Goal: Task Accomplishment & Management: Use online tool/utility

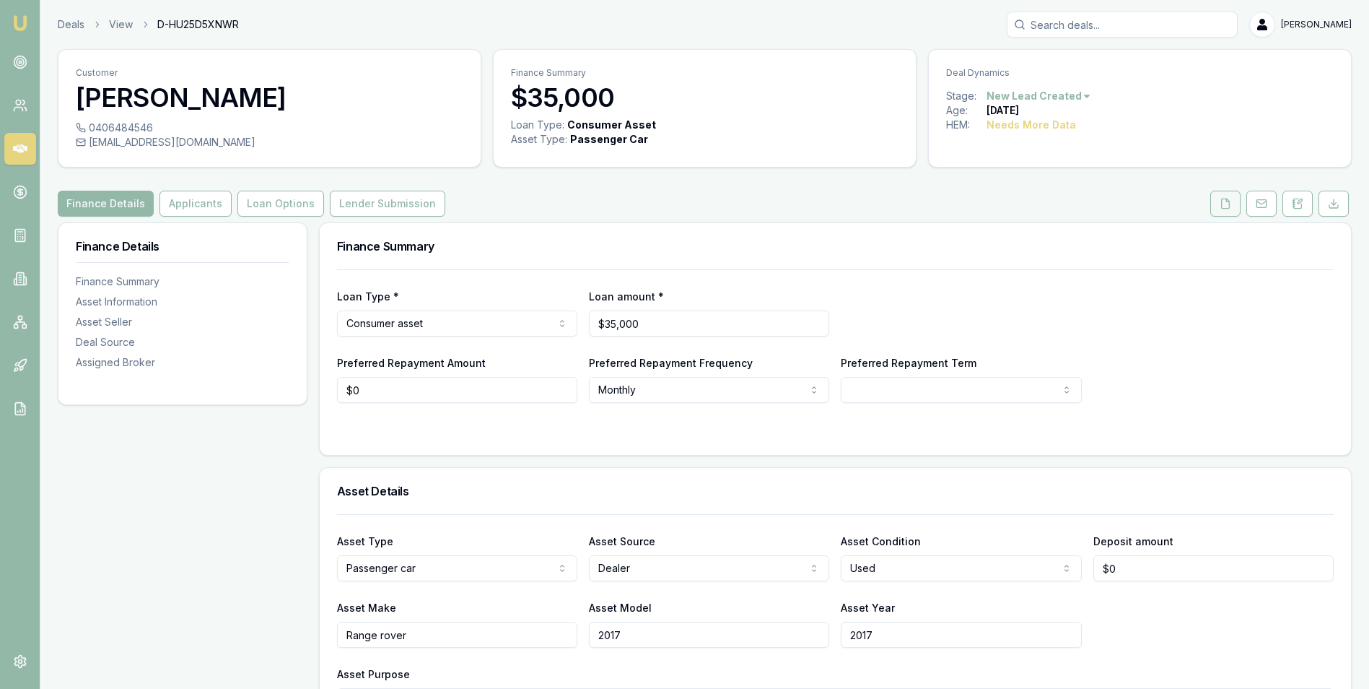
click at [1231, 202] on button at bounding box center [1225, 204] width 30 height 26
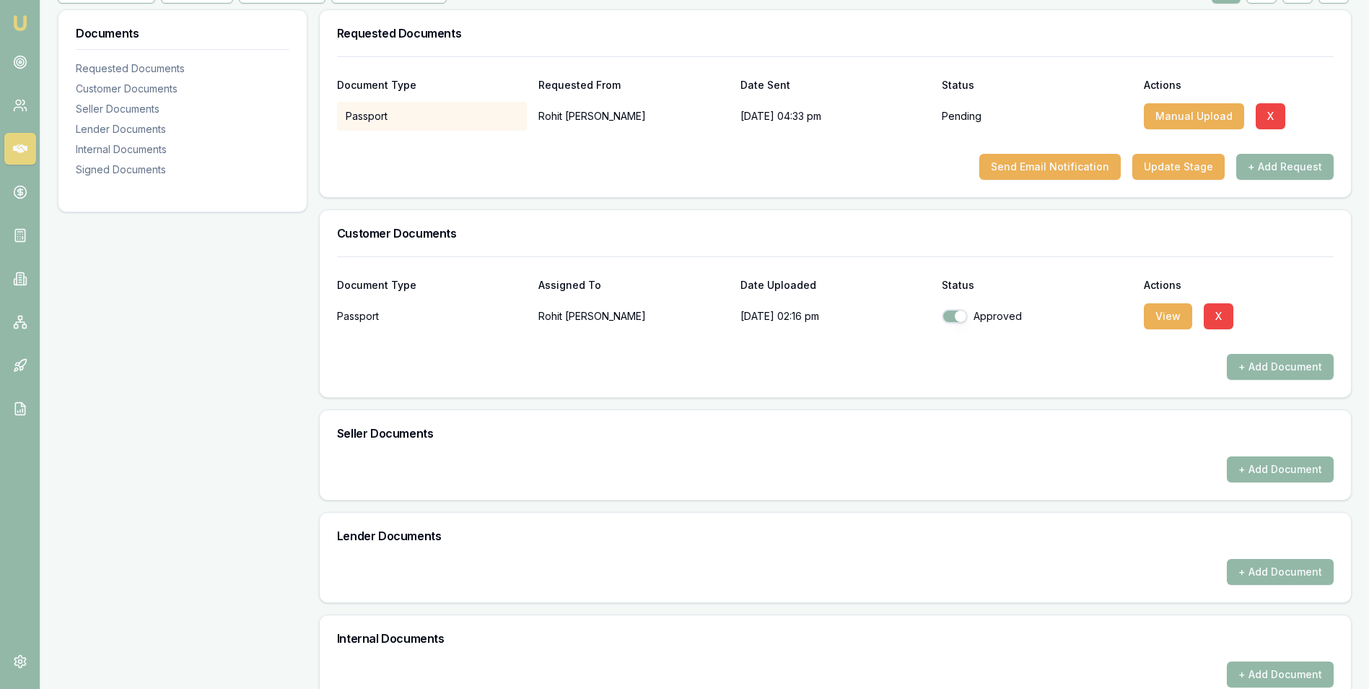
scroll to position [361, 0]
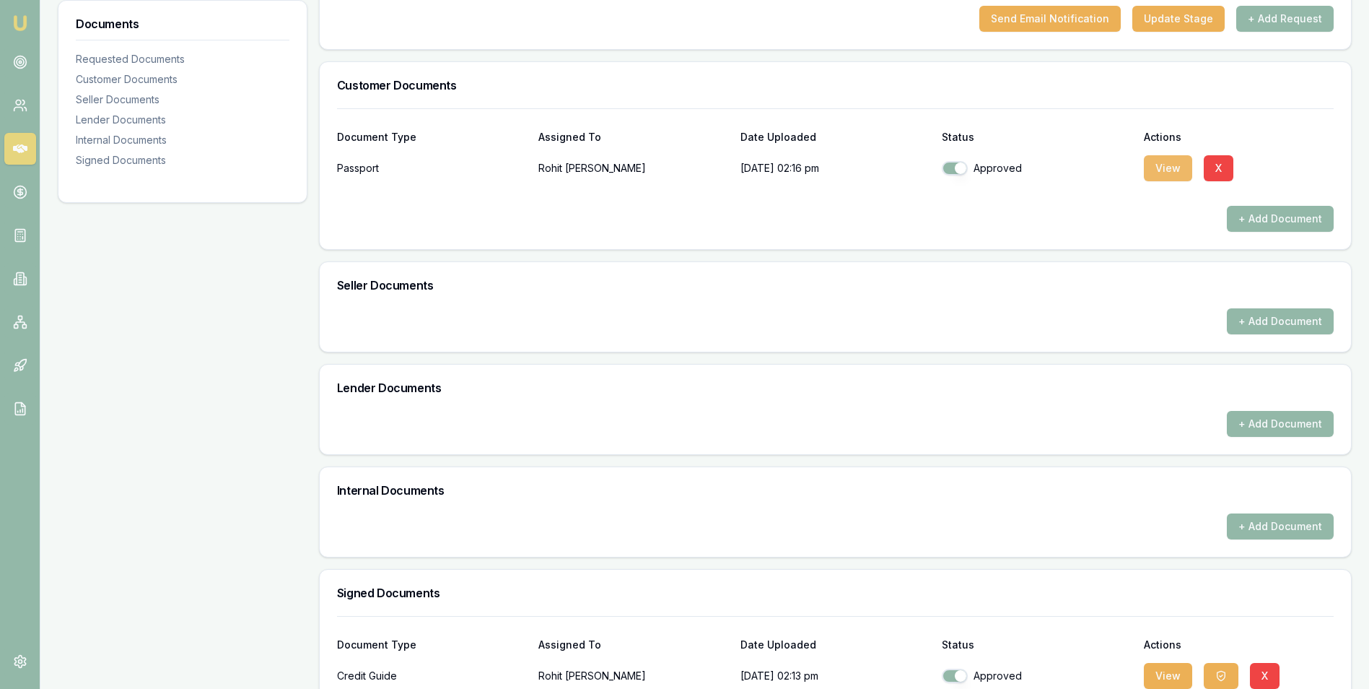
click at [1161, 166] on button "View" at bounding box center [1168, 168] width 48 height 26
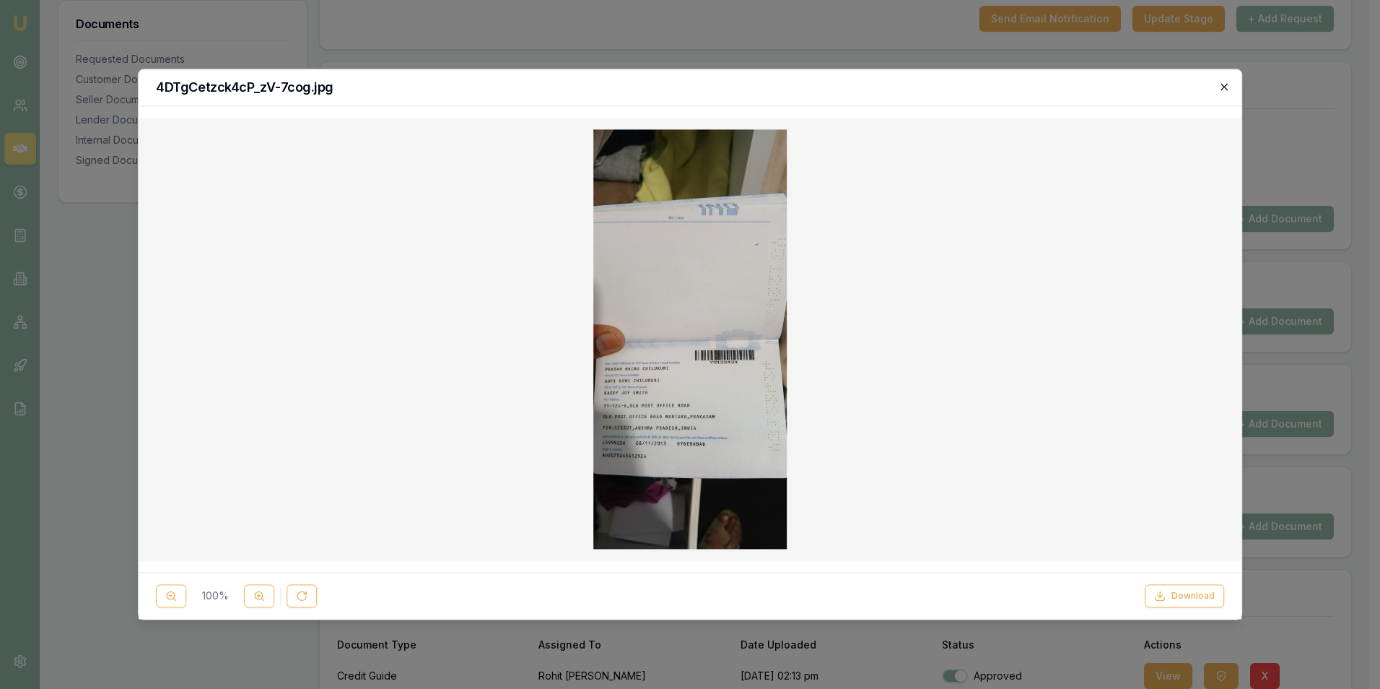
click at [1221, 87] on icon "button" at bounding box center [1224, 87] width 12 height 12
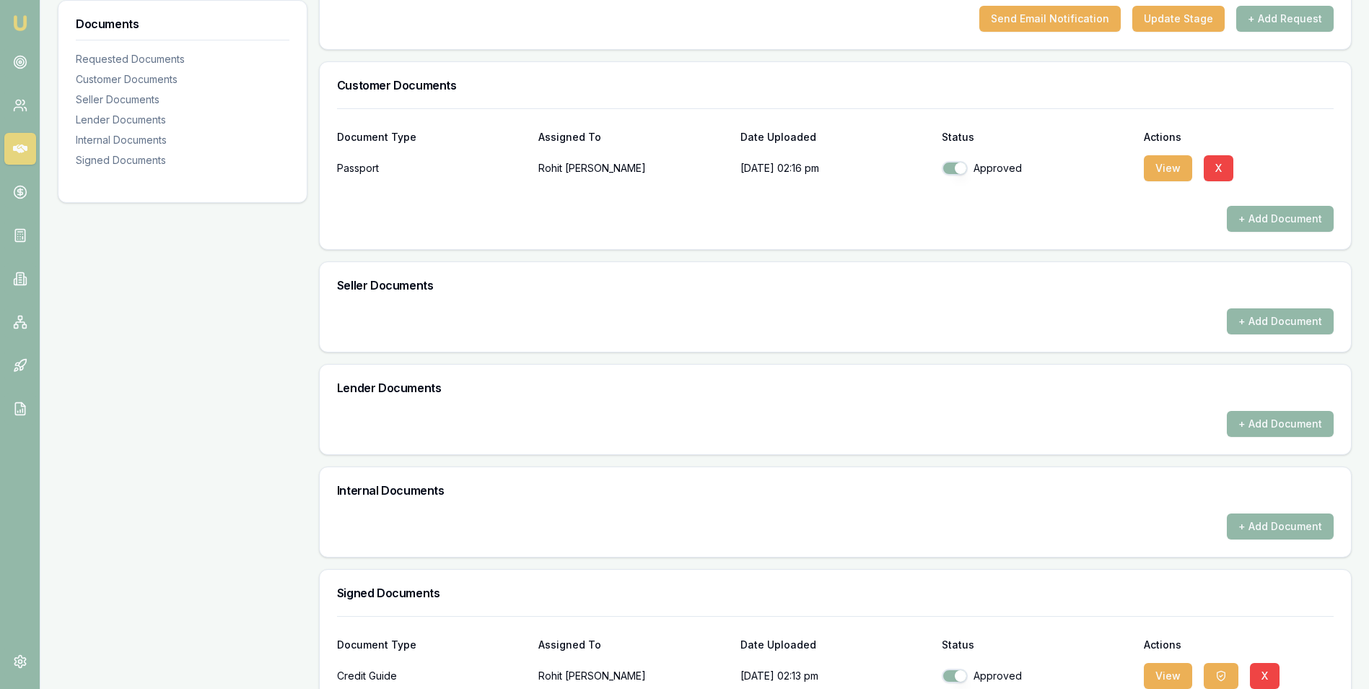
scroll to position [0, 0]
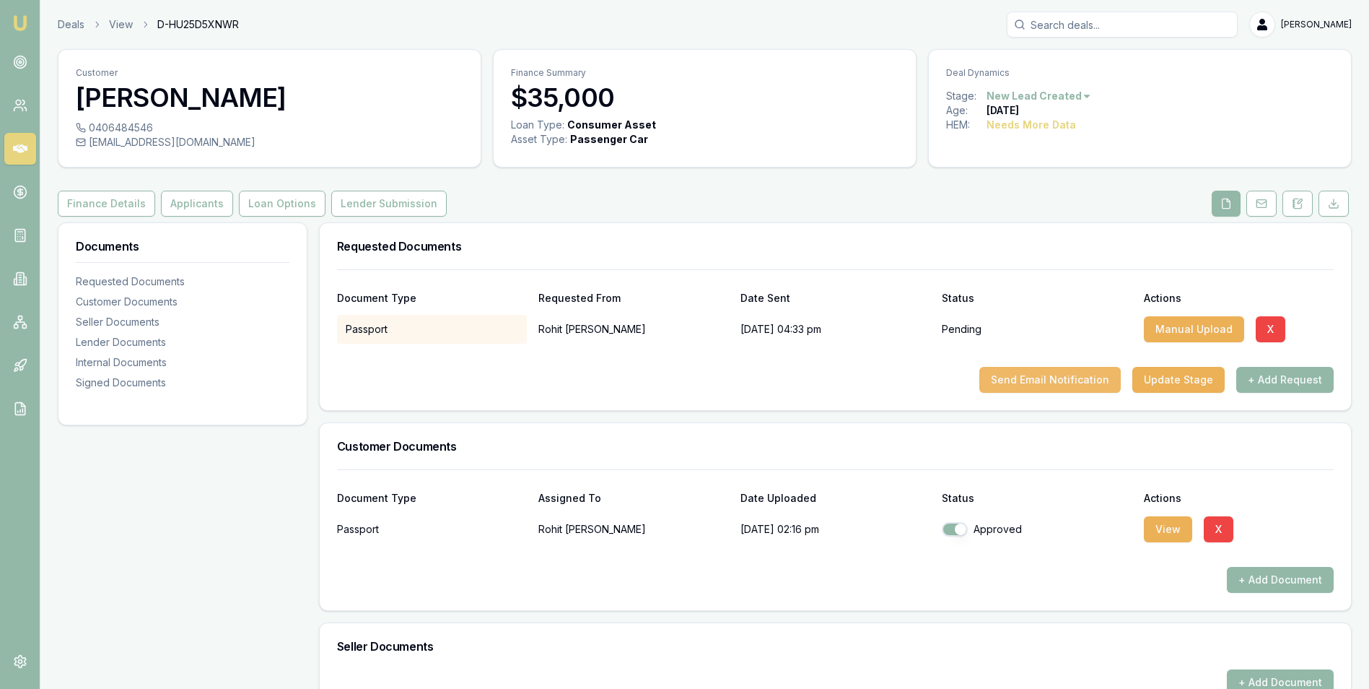
click at [1046, 380] on button "Send Email Notification" at bounding box center [1049, 380] width 141 height 26
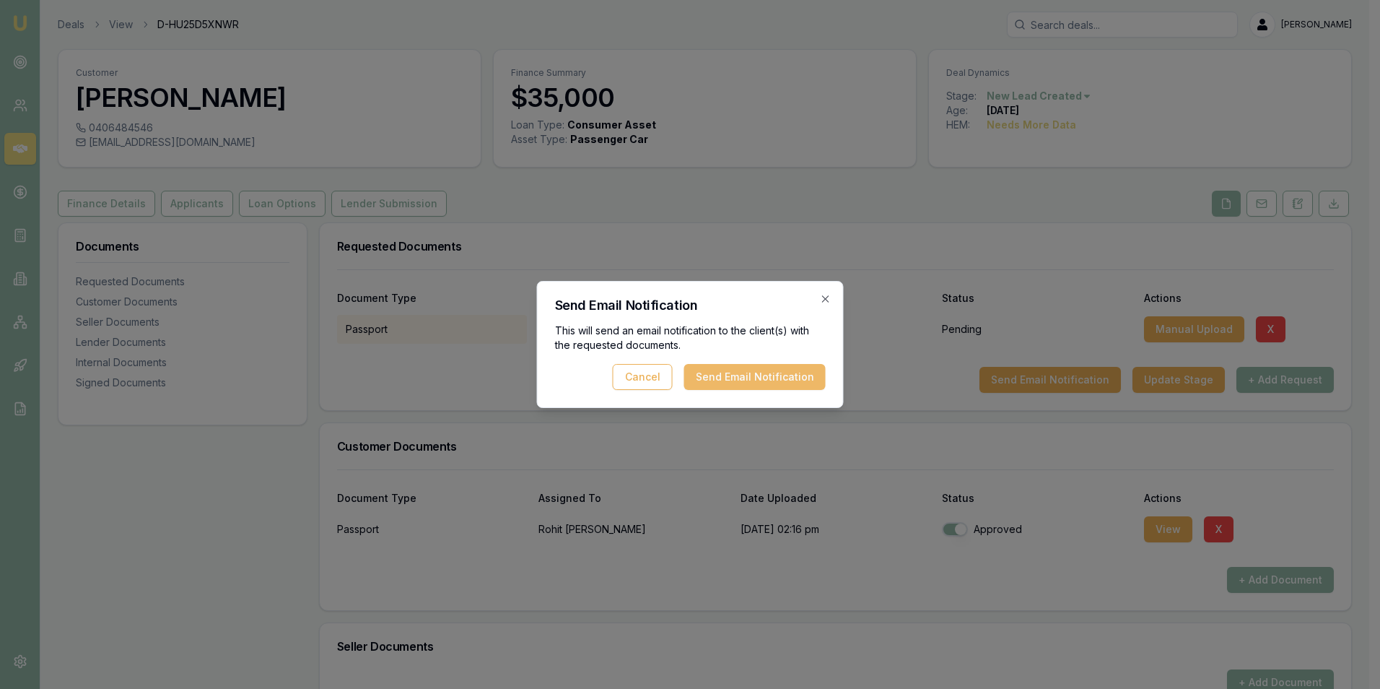
click at [725, 380] on button "Send Email Notification" at bounding box center [754, 377] width 141 height 26
